Goal: Find specific page/section: Find specific page/section

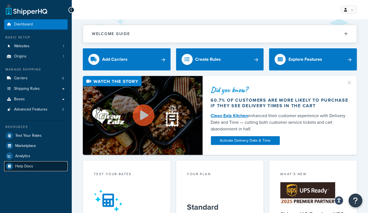
click at [26, 165] on span "Help Docs" at bounding box center [24, 166] width 18 height 5
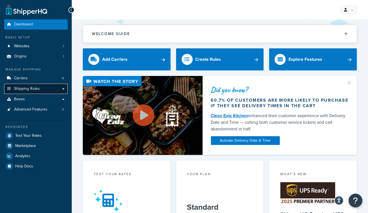
click at [38, 90] on span "Shipping Rules" at bounding box center [27, 88] width 26 height 5
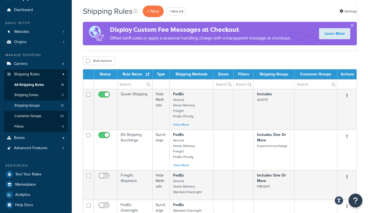
scroll to position [15, 0]
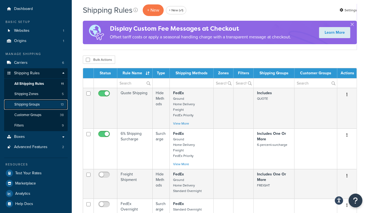
click at [45, 104] on link "Shipping Groups 13" at bounding box center [36, 104] width 64 height 10
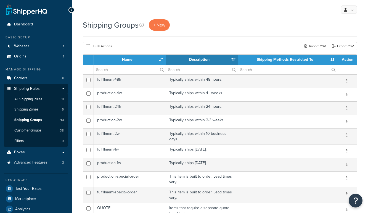
select select "15"
